Goal: Information Seeking & Learning: Learn about a topic

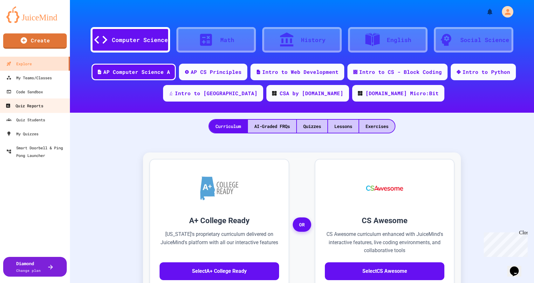
click at [28, 101] on link "Quiz Reports" at bounding box center [35, 105] width 72 height 14
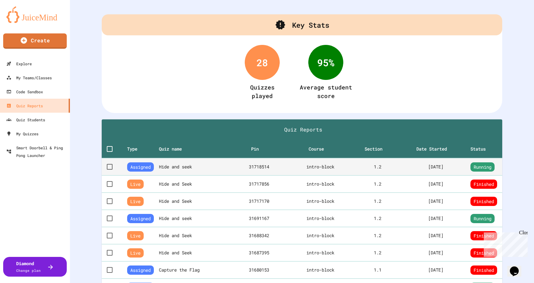
scroll to position [32, 0]
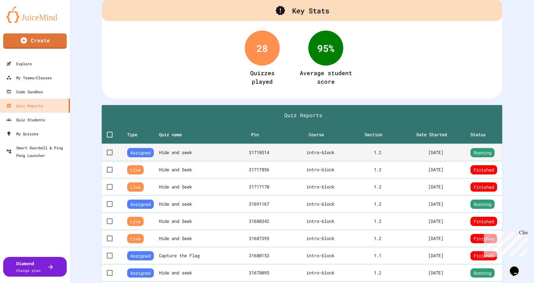
click at [190, 155] on th "Hide and seek" at bounding box center [195, 152] width 73 height 17
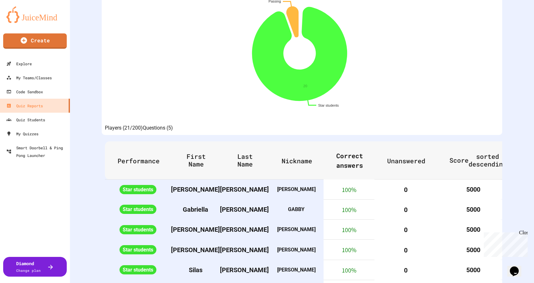
scroll to position [127, 0]
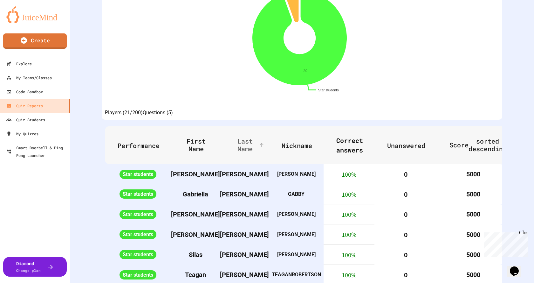
click at [244, 148] on span "Last Name" at bounding box center [249, 144] width 33 height 15
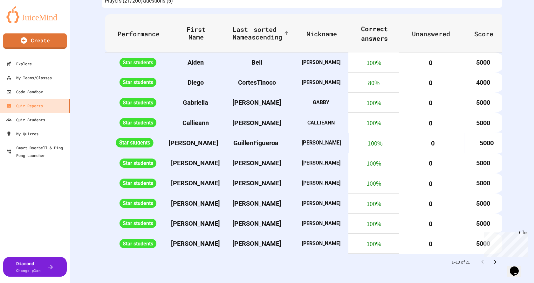
scroll to position [279, 0]
click at [525, 232] on div "Close" at bounding box center [523, 234] width 8 height 8
click at [493, 258] on icon "Go to next page" at bounding box center [495, 262] width 8 height 8
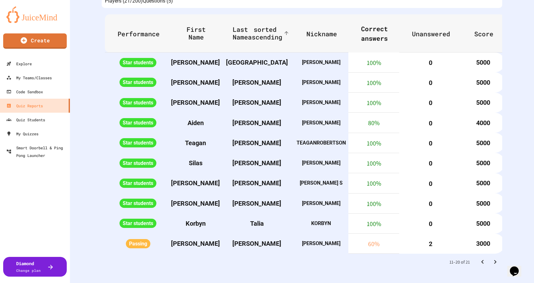
click at [479, 258] on icon "Go to previous page" at bounding box center [483, 262] width 8 height 8
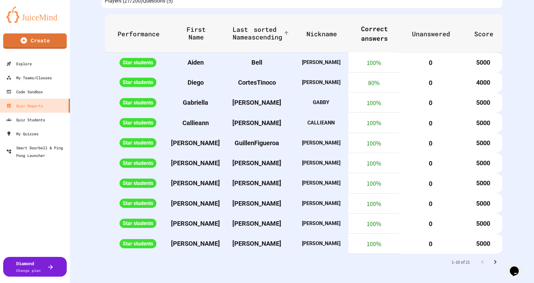
click at [494, 260] on icon "Go to next page" at bounding box center [495, 262] width 2 height 4
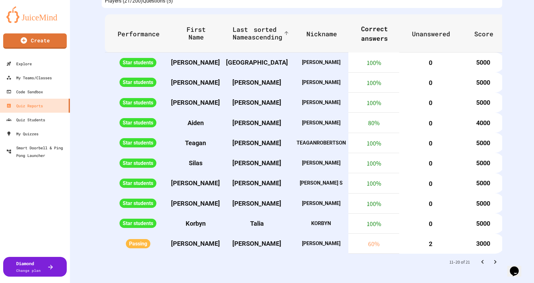
click at [491, 258] on icon "Go to next page" at bounding box center [495, 262] width 8 height 8
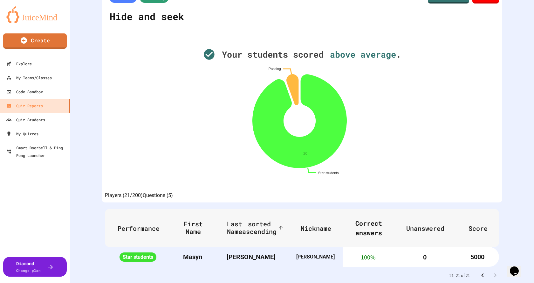
scroll to position [76, 0]
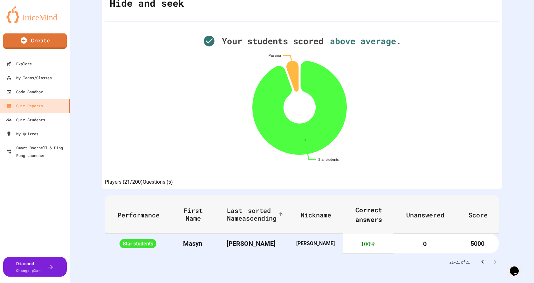
click at [479, 258] on icon "Go to previous page" at bounding box center [483, 262] width 8 height 8
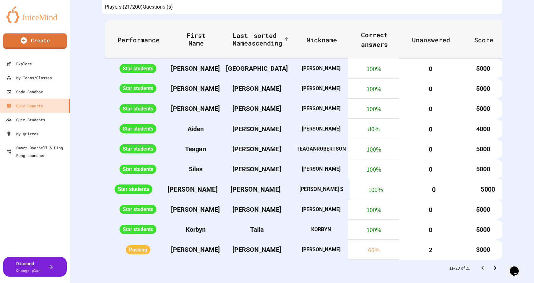
scroll to position [279, 0]
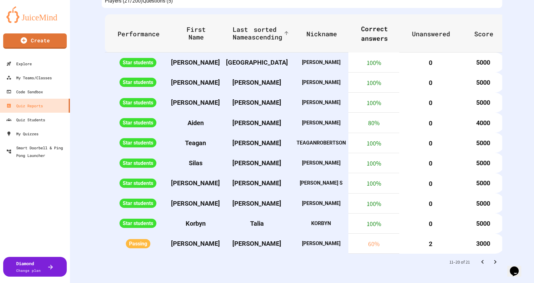
click at [479, 258] on icon "Go to previous page" at bounding box center [483, 262] width 8 height 8
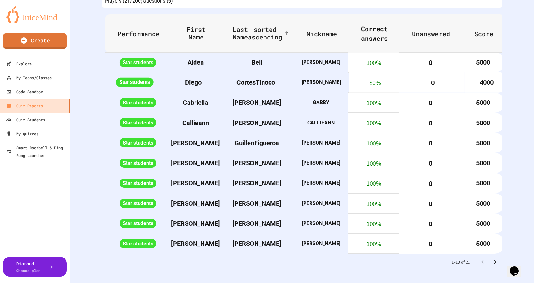
scroll to position [216, 0]
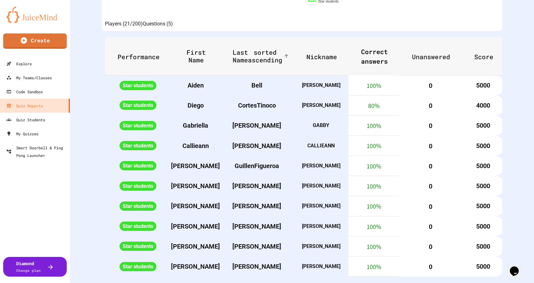
click at [248, 64] on span "Last Name sorted ascending" at bounding box center [262, 55] width 58 height 15
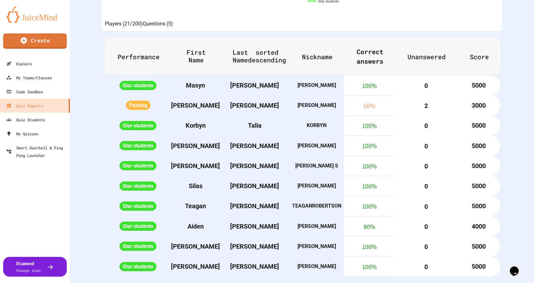
click at [247, 64] on span "Last Name sorted descending" at bounding box center [259, 55] width 53 height 15
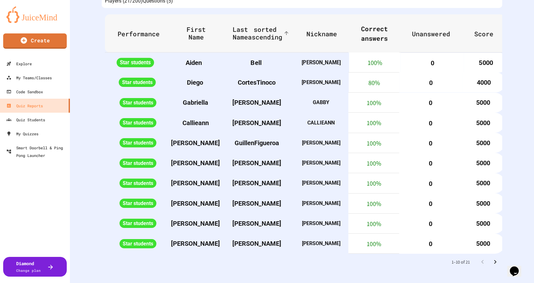
scroll to position [279, 0]
click at [491, 259] on icon "Go to next page" at bounding box center [495, 262] width 8 height 8
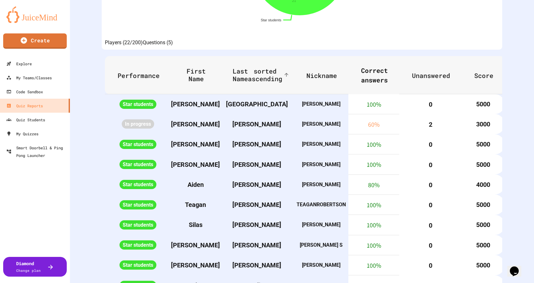
scroll to position [199, 0]
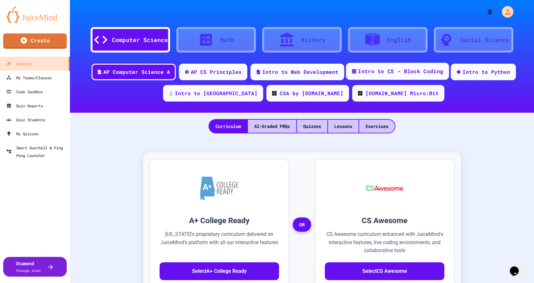
click at [367, 72] on div "Intro to CS - Block Coding" at bounding box center [400, 71] width 85 height 8
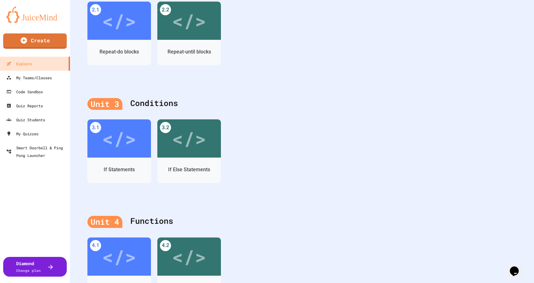
scroll to position [479, 0]
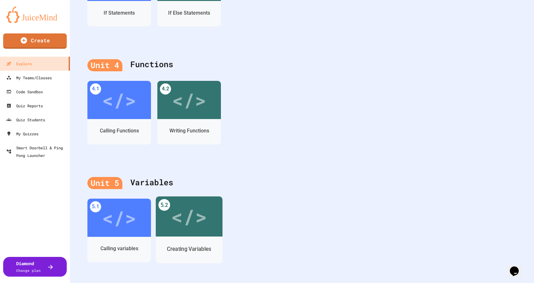
click at [188, 220] on div "</>" at bounding box center [189, 216] width 36 height 30
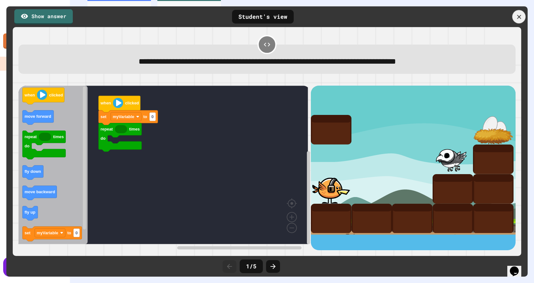
click at [521, 14] on icon at bounding box center [519, 16] width 7 height 7
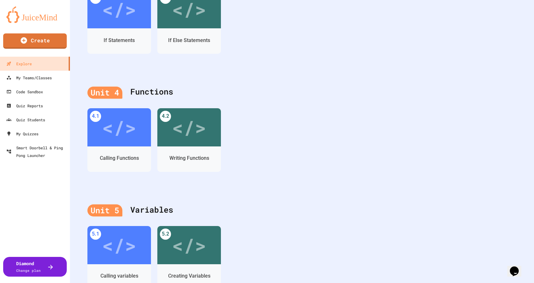
scroll to position [416, 0]
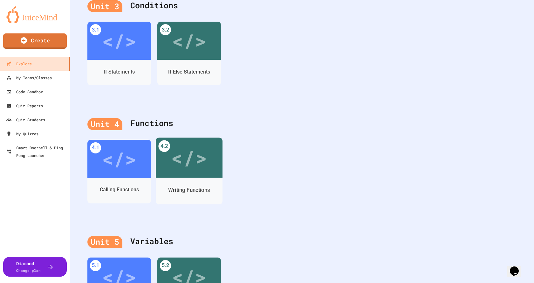
click at [187, 161] on div "</>" at bounding box center [189, 157] width 36 height 30
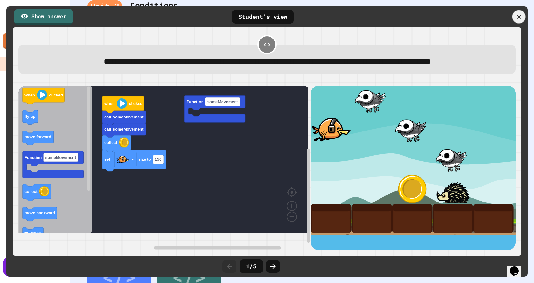
click at [518, 15] on icon at bounding box center [519, 16] width 7 height 7
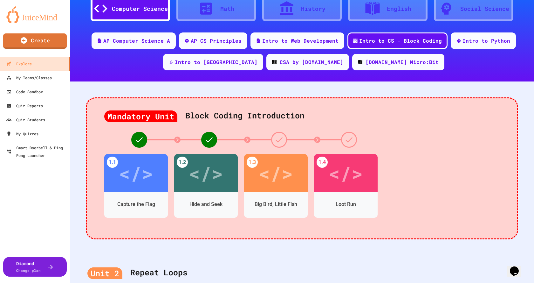
scroll to position [32, 0]
